Goal: Task Accomplishment & Management: Manage account settings

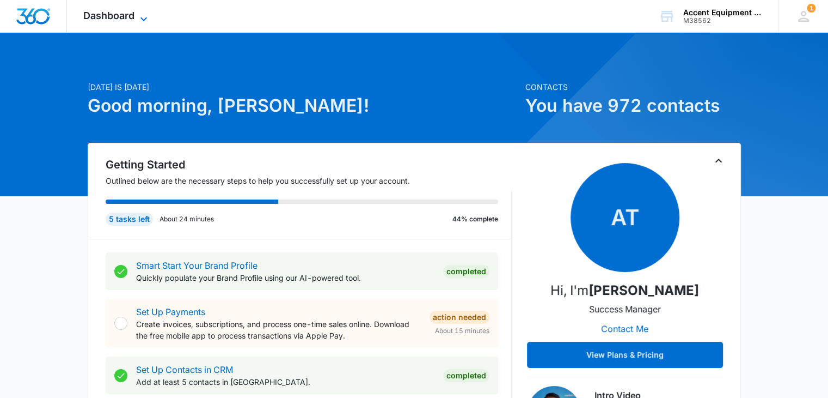
click at [146, 16] on icon at bounding box center [143, 19] width 13 height 13
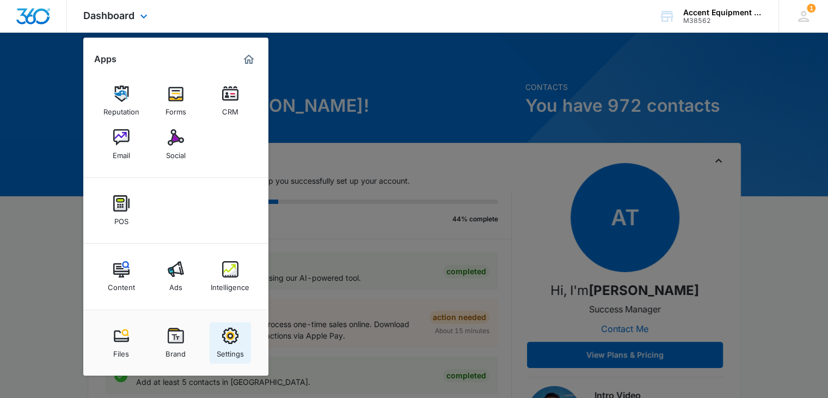
click at [233, 344] on div "Settings" at bounding box center [230, 351] width 27 height 14
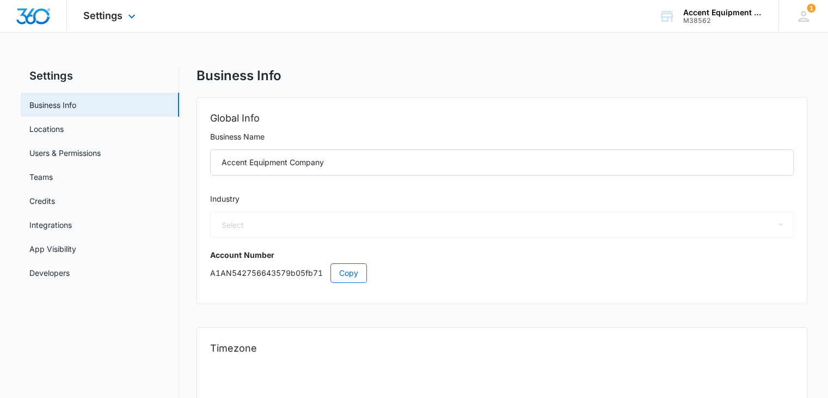
select select "52"
select select "US"
select select "America/[GEOGRAPHIC_DATA]"
click at [50, 202] on link "Credits" at bounding box center [42, 200] width 26 height 11
